Goal: Task Accomplishment & Management: Use online tool/utility

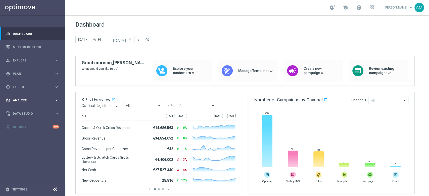
click at [56, 100] on icon "keyboard_arrow_right" at bounding box center [56, 100] width 5 height 5
click at [47, 61] on span "Explore" at bounding box center [33, 60] width 41 height 3
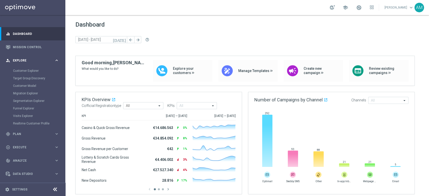
click at [47, 61] on span "Explore" at bounding box center [33, 60] width 41 height 3
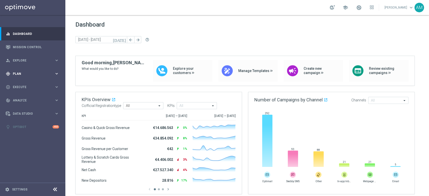
click at [44, 76] on div "gps_fixed Plan keyboard_arrow_right" at bounding box center [32, 73] width 65 height 13
click at [20, 106] on link "Streams" at bounding box center [32, 107] width 39 height 4
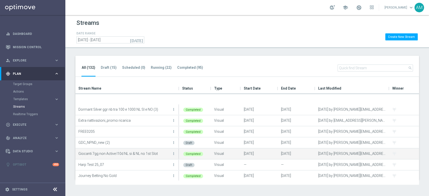
scroll to position [133, 0]
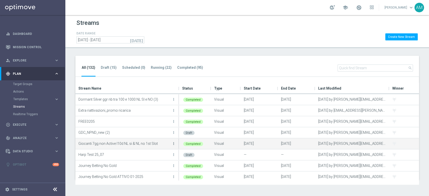
click at [173, 143] on icon "more_vert" at bounding box center [173, 144] width 4 height 4
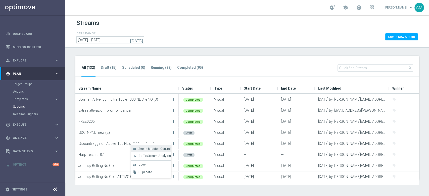
click at [165, 147] on span "See in Mission Control" at bounding box center [154, 149] width 32 height 4
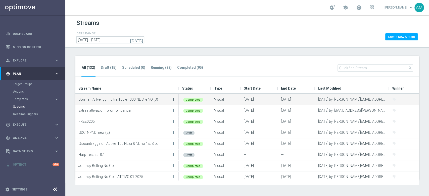
click at [174, 101] on icon "more_vert" at bounding box center [173, 99] width 4 height 4
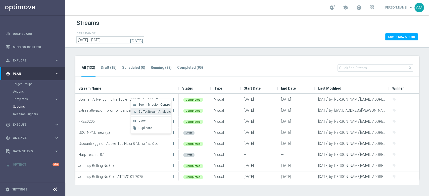
click at [164, 112] on span "Go To Stream Analysis" at bounding box center [154, 112] width 32 height 4
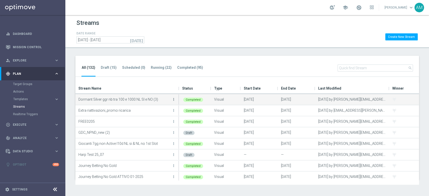
click at [173, 100] on icon "more_vert" at bounding box center [173, 99] width 4 height 4
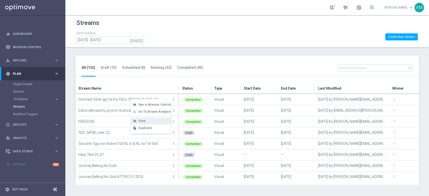
click at [158, 121] on div "View" at bounding box center [153, 121] width 30 height 4
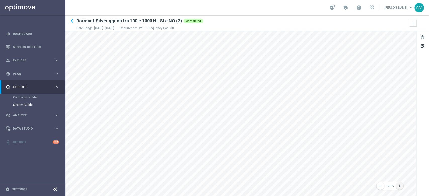
click at [399, 186] on icon "add" at bounding box center [399, 186] width 5 height 5
click at [54, 76] on icon "keyboard_arrow_right" at bounding box center [56, 73] width 5 height 5
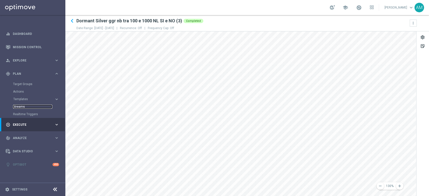
click at [21, 107] on link "Streams" at bounding box center [32, 107] width 39 height 4
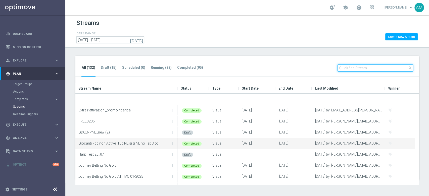
scroll to position [151, 0]
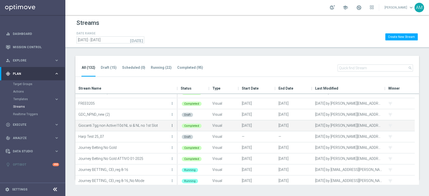
click at [172, 125] on icon "more_vert" at bounding box center [172, 126] width 4 height 4
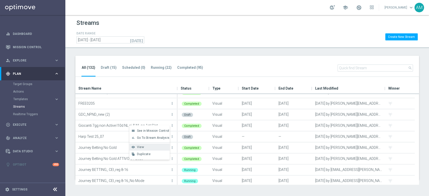
click at [154, 146] on div "View" at bounding box center [152, 147] width 30 height 4
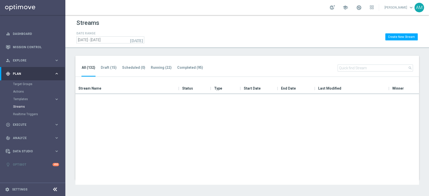
scroll to position [355, 0]
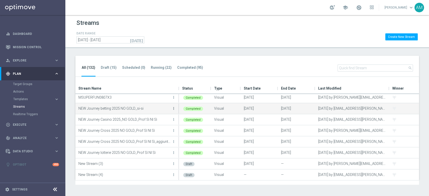
click at [174, 108] on icon "more_vert" at bounding box center [173, 108] width 4 height 4
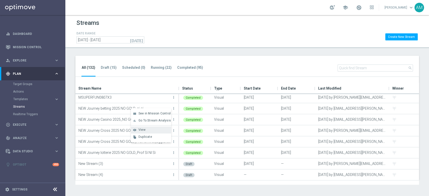
drag, startPoint x: 154, startPoint y: 130, endPoint x: 141, endPoint y: 130, distance: 13.3
click at [141, 130] on span "View" at bounding box center [141, 130] width 7 height 4
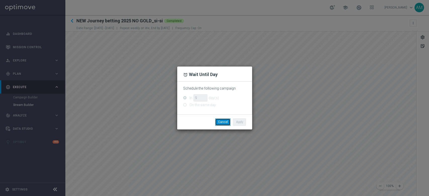
click at [226, 122] on button "Cancel" at bounding box center [222, 121] width 15 height 7
click at [226, 125] on button "Cancel" at bounding box center [222, 121] width 15 height 7
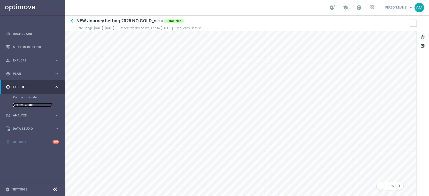
click at [28, 105] on link "Stream Builder" at bounding box center [32, 105] width 39 height 4
click at [70, 20] on icon "keyboard_arrow_left" at bounding box center [72, 21] width 8 height 8
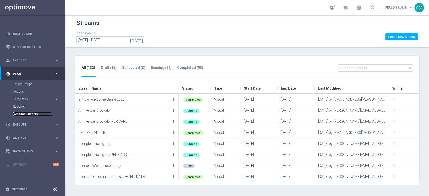
click at [35, 114] on link "Realtime Triggers" at bounding box center [32, 114] width 39 height 4
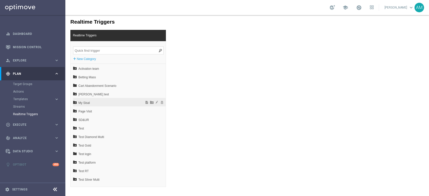
click at [78, 101] on span "My Sisal" at bounding box center [105, 103] width 55 height 9
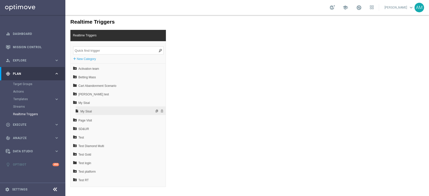
click at [92, 113] on span "My Sisal" at bounding box center [107, 111] width 54 height 9
type input "1"
type input "0"
checkbox input "true"
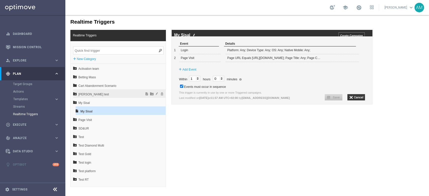
click at [100, 94] on span "[PERSON_NAME] test" at bounding box center [105, 94] width 55 height 9
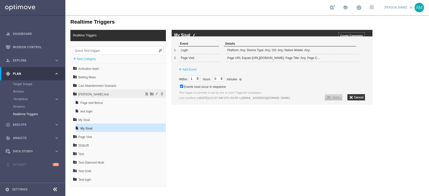
click at [100, 94] on span "[PERSON_NAME] test" at bounding box center [105, 94] width 55 height 9
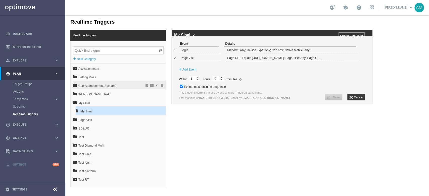
click at [105, 86] on span "Cart Abandonment Scenario" at bounding box center [105, 86] width 55 height 9
click at [102, 77] on span "Betting Mass" at bounding box center [105, 77] width 55 height 9
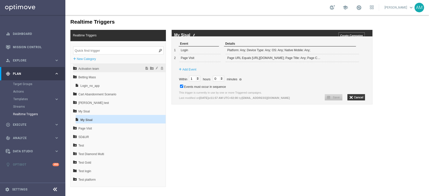
click at [89, 69] on span "Activation team" at bounding box center [105, 69] width 55 height 9
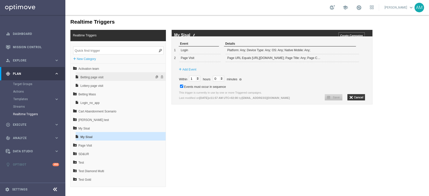
click at [92, 78] on span "Betting page visit" at bounding box center [107, 77] width 54 height 9
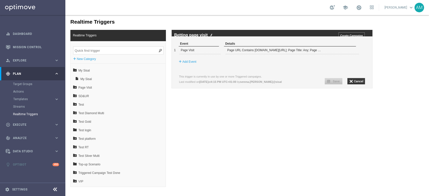
scroll to position [58, 0]
click at [98, 137] on span "Test platform" at bounding box center [105, 138] width 55 height 9
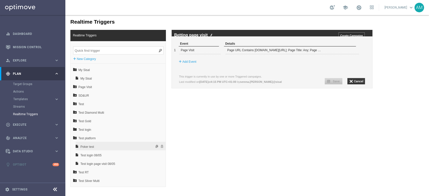
click at [94, 143] on span "Poker test" at bounding box center [107, 147] width 54 height 9
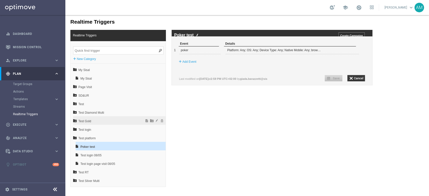
click at [108, 119] on span "Test Gold" at bounding box center [105, 121] width 55 height 9
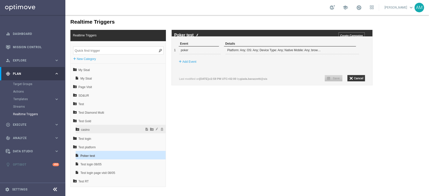
click at [88, 130] on span "casino" at bounding box center [108, 130] width 54 height 9
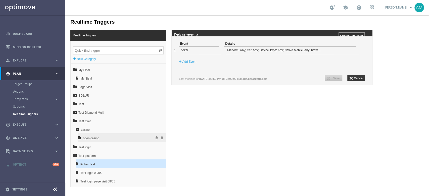
click at [91, 135] on span "open casino" at bounding box center [109, 138] width 52 height 9
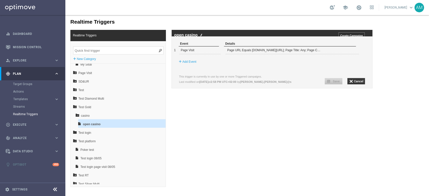
scroll to position [101, 0]
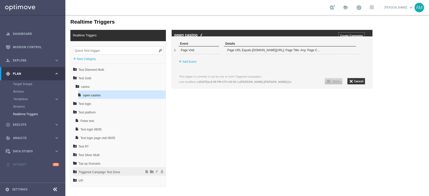
click at [120, 169] on span "Triggered Campaign Test Done" at bounding box center [105, 172] width 55 height 9
click at [101, 179] on span "AREA RISERVATA_ SURVEY" at bounding box center [107, 180] width 54 height 9
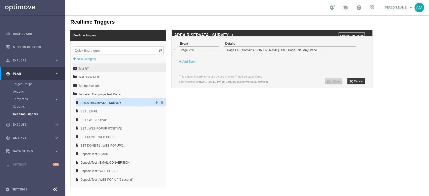
scroll to position [200, 0]
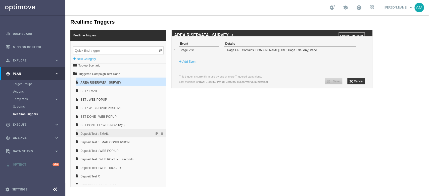
click at [114, 134] on span "Deposit Test : EMAIL" at bounding box center [107, 134] width 54 height 9
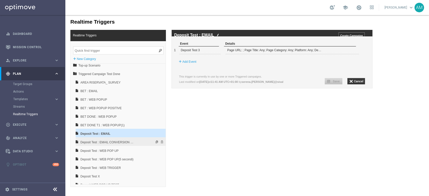
click at [112, 143] on span "Deposit Test : EMAIL CONVERSION ND" at bounding box center [107, 142] width 54 height 9
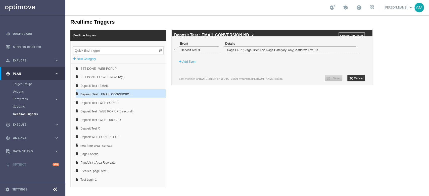
scroll to position [254, 0]
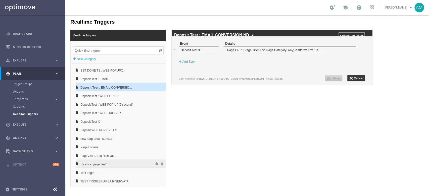
click at [115, 160] on span "Ricarica_page_test1" at bounding box center [107, 164] width 54 height 9
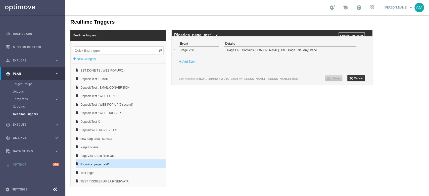
scroll to position [281, 0]
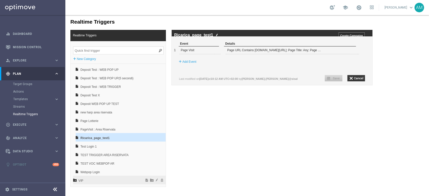
click at [109, 181] on span "VIP" at bounding box center [105, 180] width 55 height 9
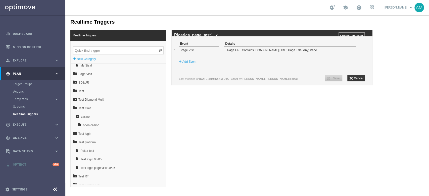
scroll to position [0, 0]
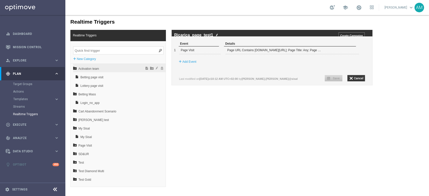
click at [74, 67] on icon at bounding box center [75, 68] width 4 height 4
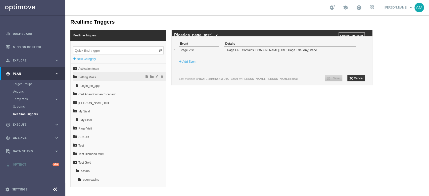
click at [74, 77] on icon at bounding box center [75, 77] width 4 height 4
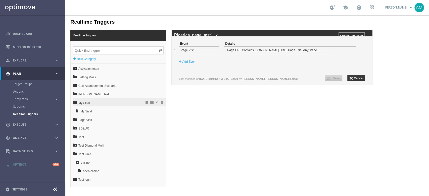
click at [74, 99] on div "My Sisal" at bounding box center [119, 102] width 92 height 9
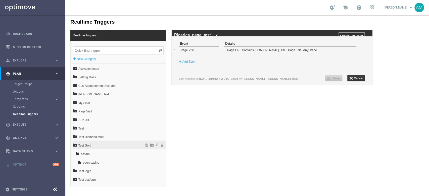
click at [76, 144] on icon at bounding box center [75, 145] width 4 height 4
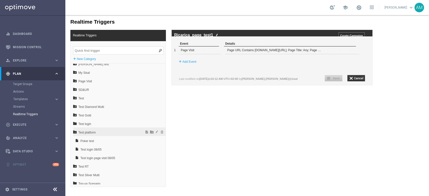
click at [74, 132] on icon at bounding box center [75, 132] width 4 height 4
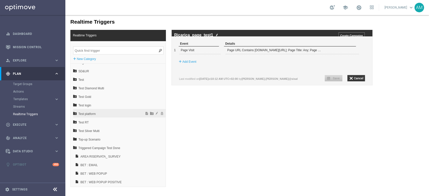
scroll to position [49, 0]
click at [74, 146] on icon at bounding box center [75, 147] width 4 height 4
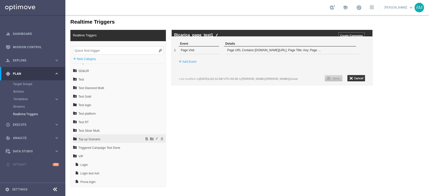
scroll to position [67, 0]
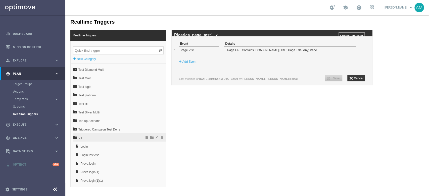
click at [76, 137] on icon at bounding box center [75, 138] width 4 height 4
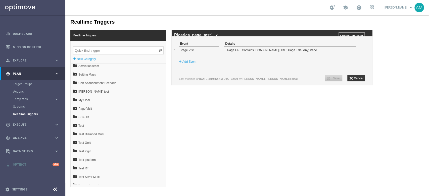
scroll to position [0, 0]
